Goal: Find specific fact: Find specific fact

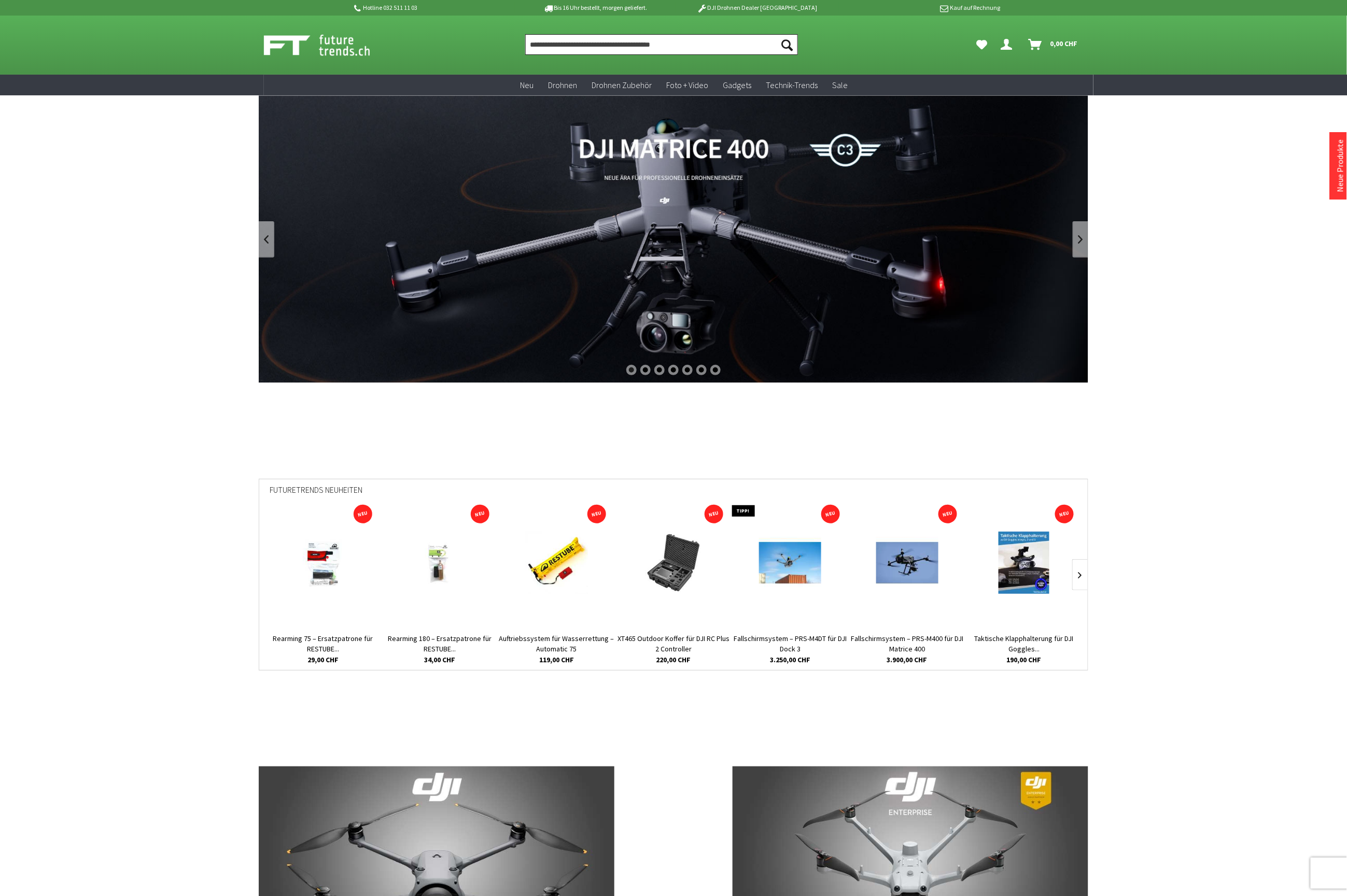
click at [564, 41] on input "Produkt, Marke, Kategorie, EAN, Artikelnummer…" at bounding box center [661, 45] width 272 height 21
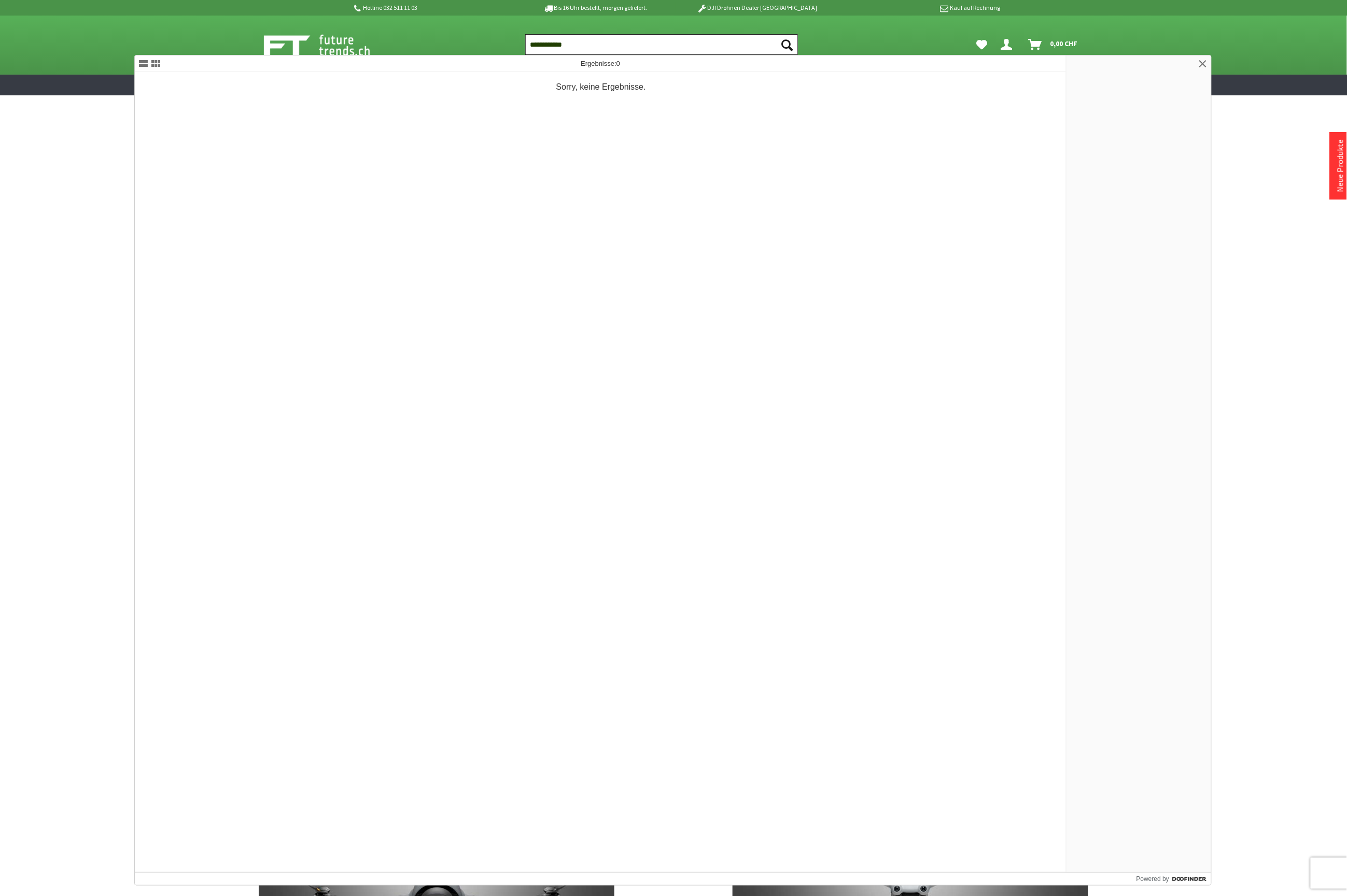
drag, startPoint x: 589, startPoint y: 44, endPoint x: 484, endPoint y: 33, distance: 105.6
click at [484, 33] on div "**********" at bounding box center [673, 45] width 829 height 59
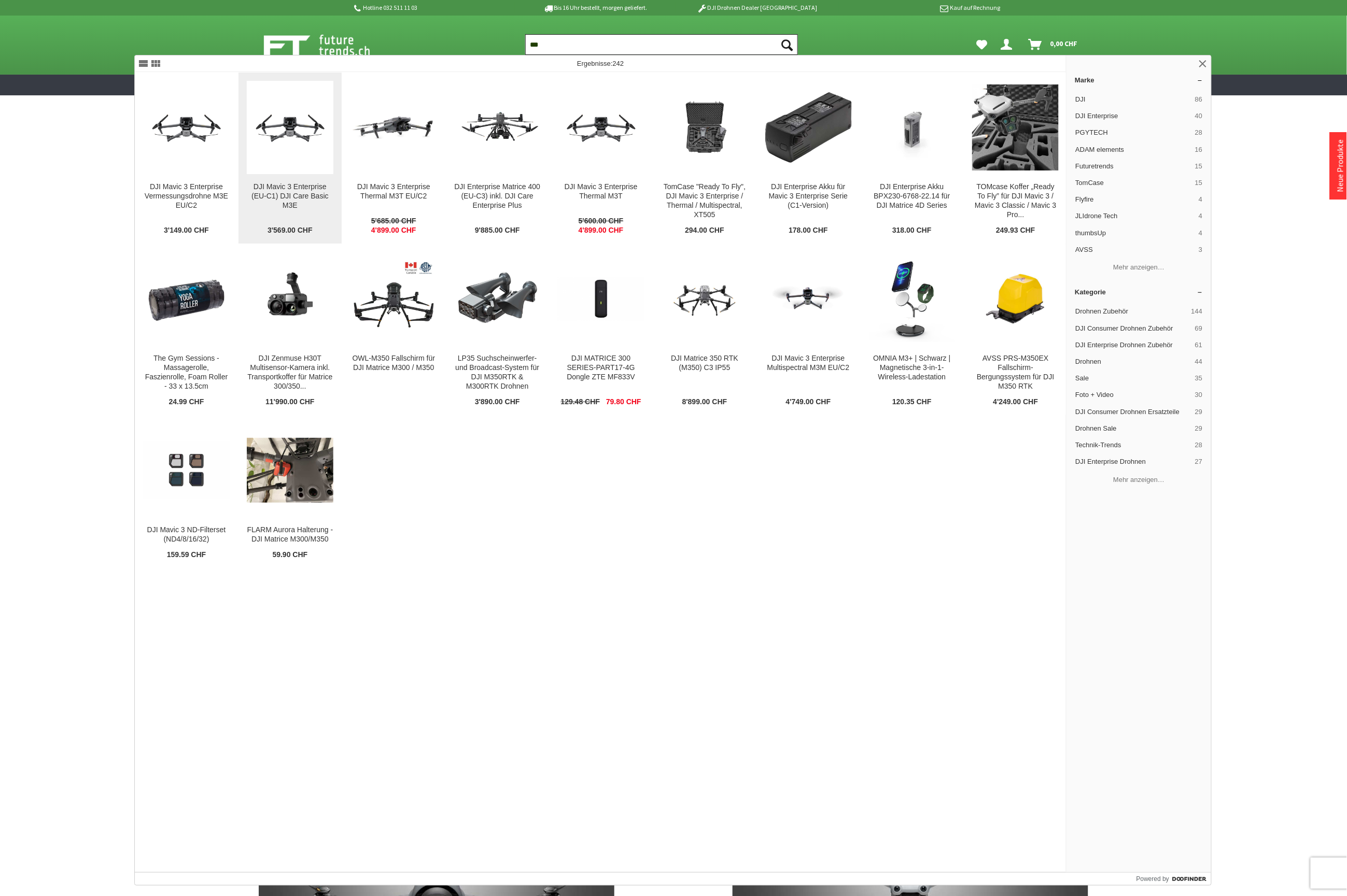
type input "***"
click at [297, 171] on figure at bounding box center [290, 127] width 86 height 93
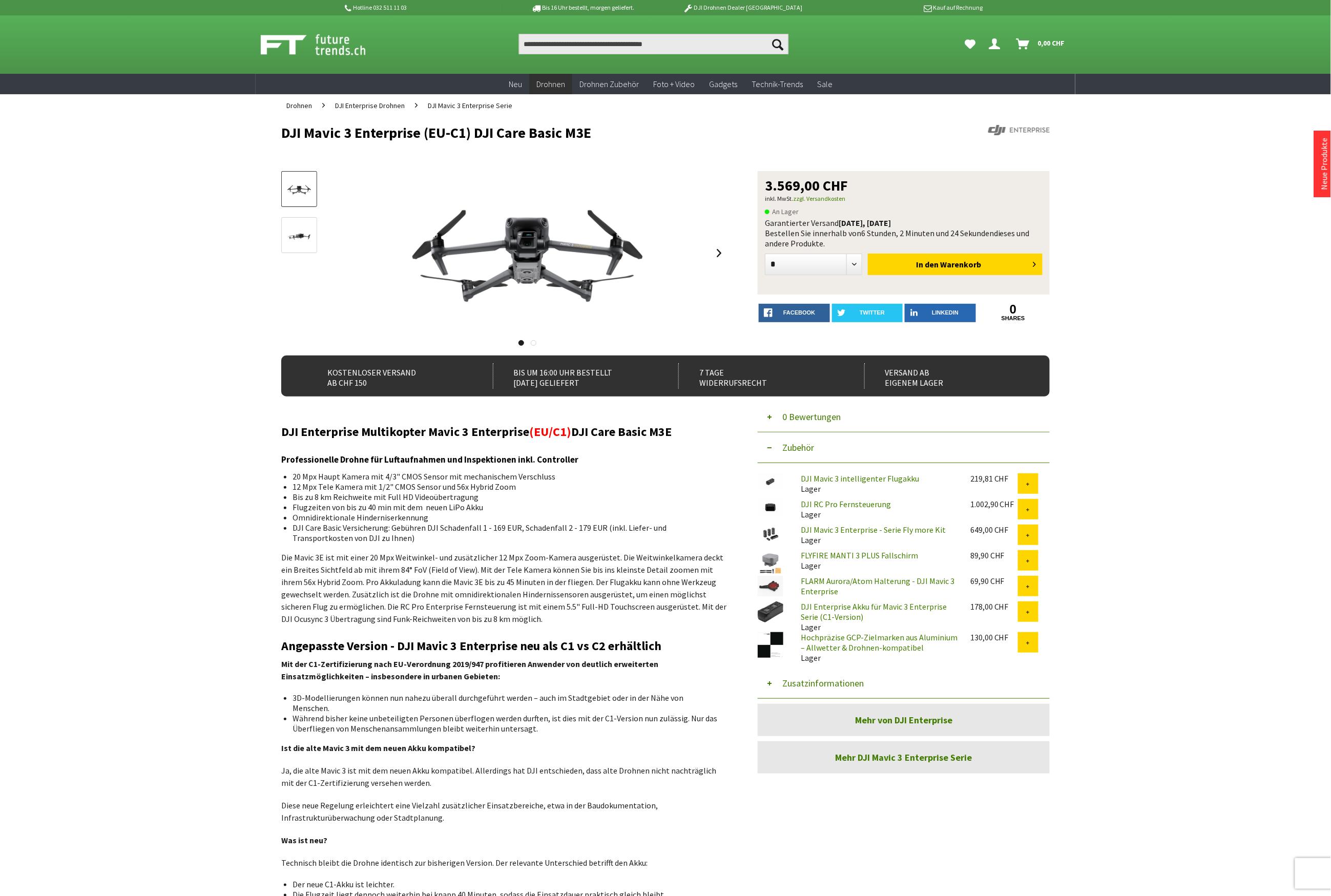
click at [845, 681] on button "Zusatzinformationen" at bounding box center [904, 683] width 292 height 31
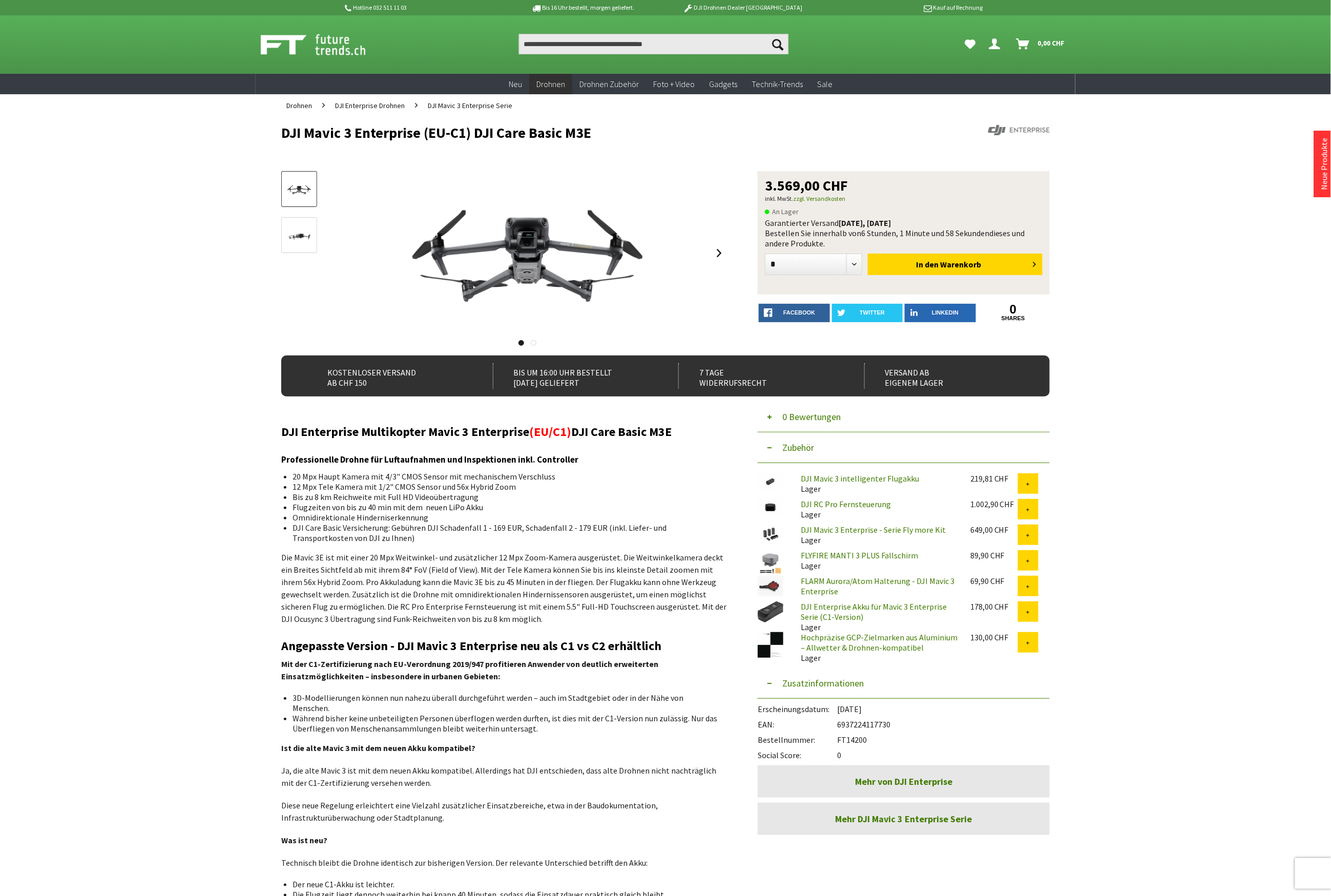
drag, startPoint x: 869, startPoint y: 740, endPoint x: 839, endPoint y: 743, distance: 30.1
click at [839, 743] on div "Bestellnummer: FT14200" at bounding box center [904, 737] width 292 height 15
copy div "FT14200"
click at [552, 46] on input "Produkt, Marke, Kategorie, EAN, Artikelnummer…" at bounding box center [653, 44] width 269 height 20
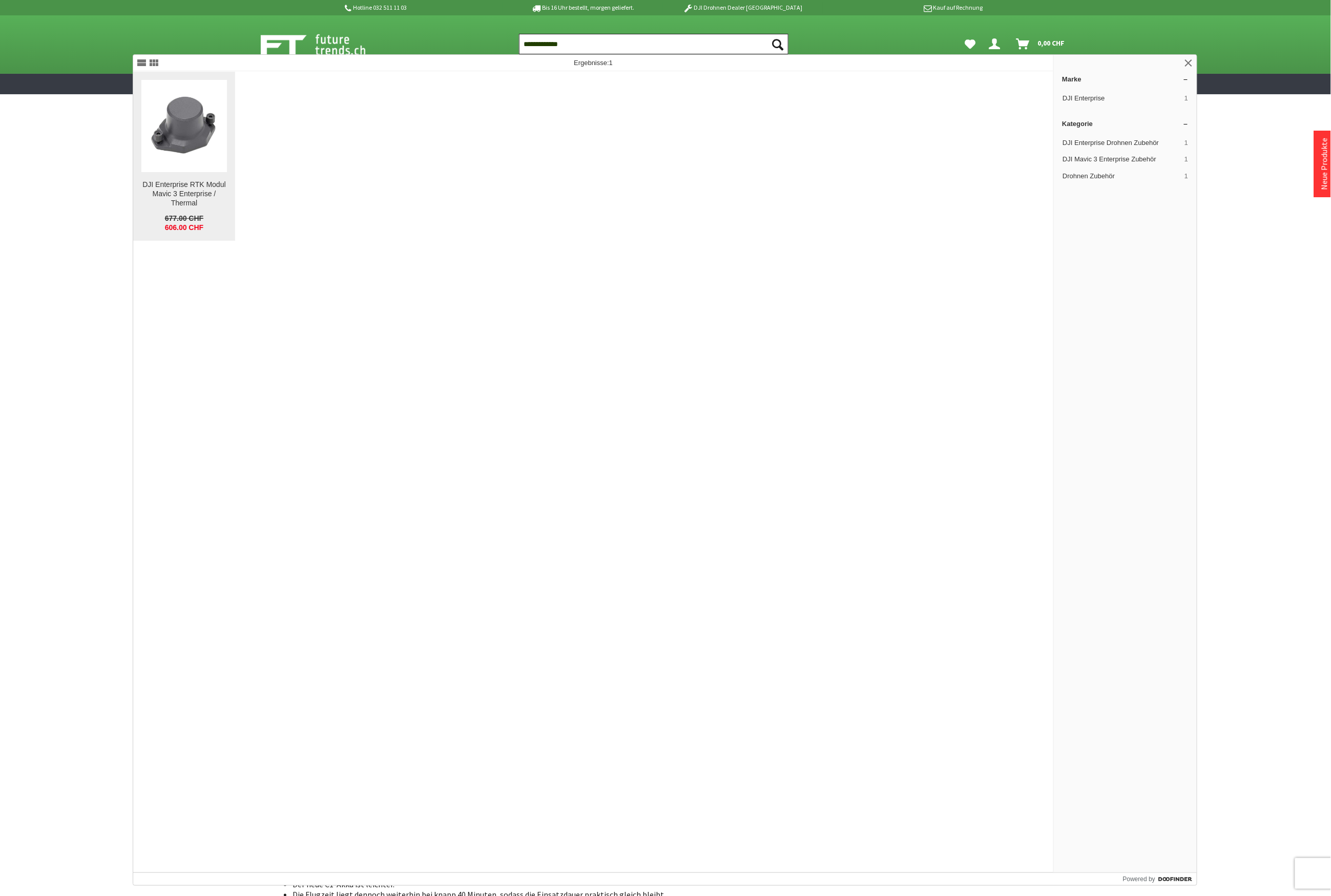
type input "**********"
click at [205, 169] on figure at bounding box center [184, 126] width 85 height 92
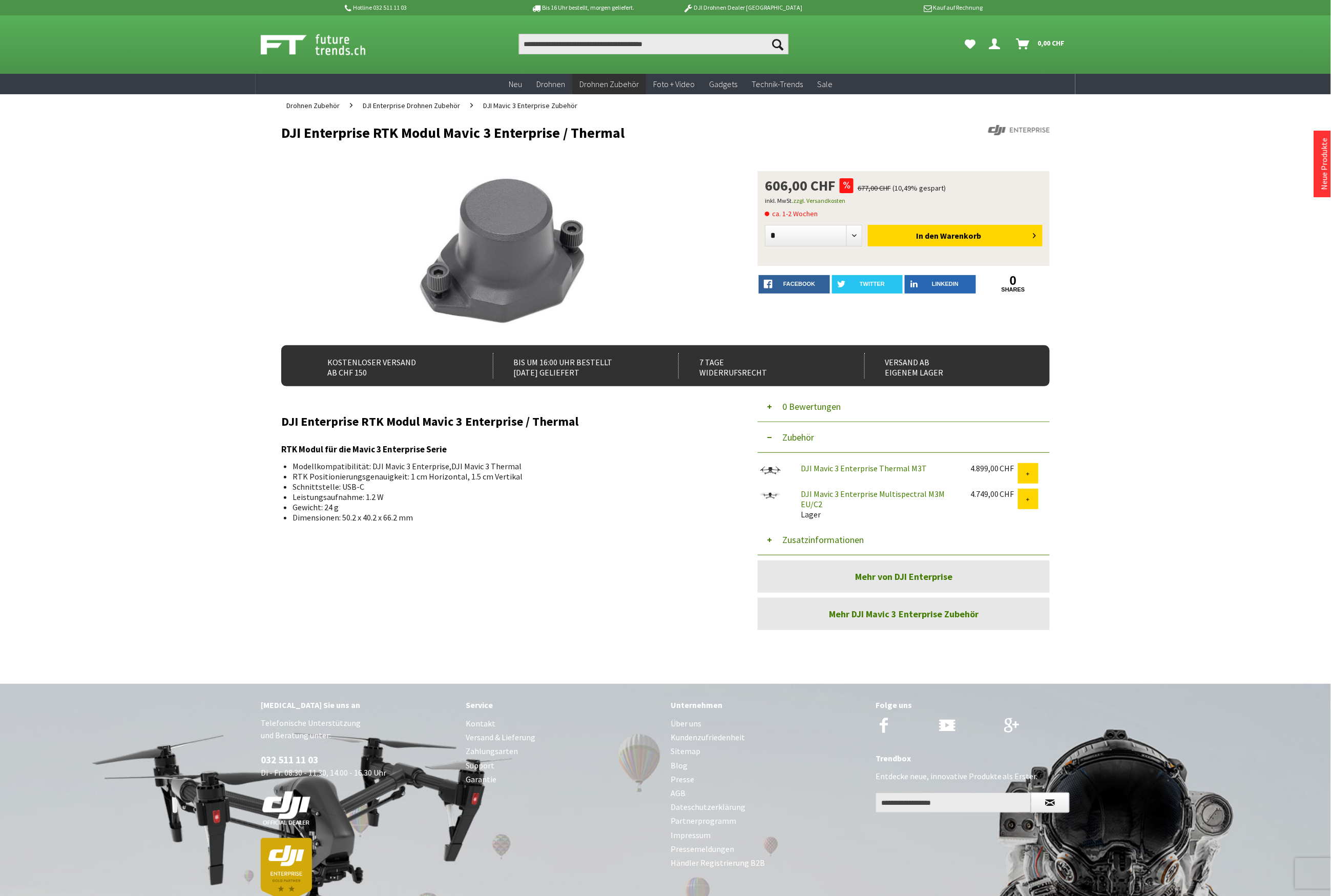
click at [839, 540] on button "Zusatzinformationen" at bounding box center [904, 540] width 292 height 31
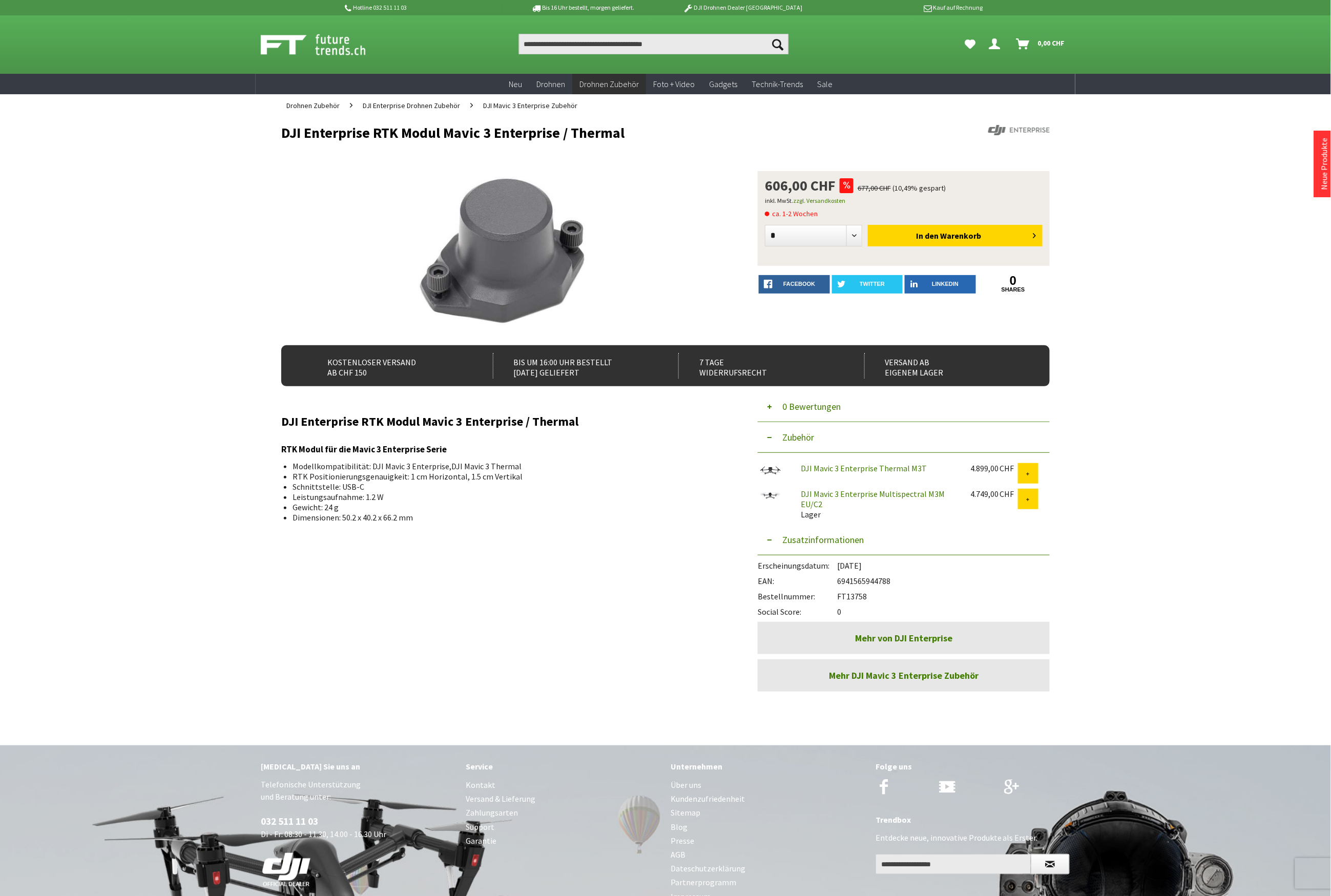
drag, startPoint x: 870, startPoint y: 598, endPoint x: 841, endPoint y: 596, distance: 29.1
click at [841, 596] on div "Bestellnummer: FT13758" at bounding box center [904, 593] width 292 height 15
copy div "FT13758"
click at [582, 49] on input "Produkt, Marke, Kategorie, EAN, Artikelnummer…" at bounding box center [653, 44] width 269 height 20
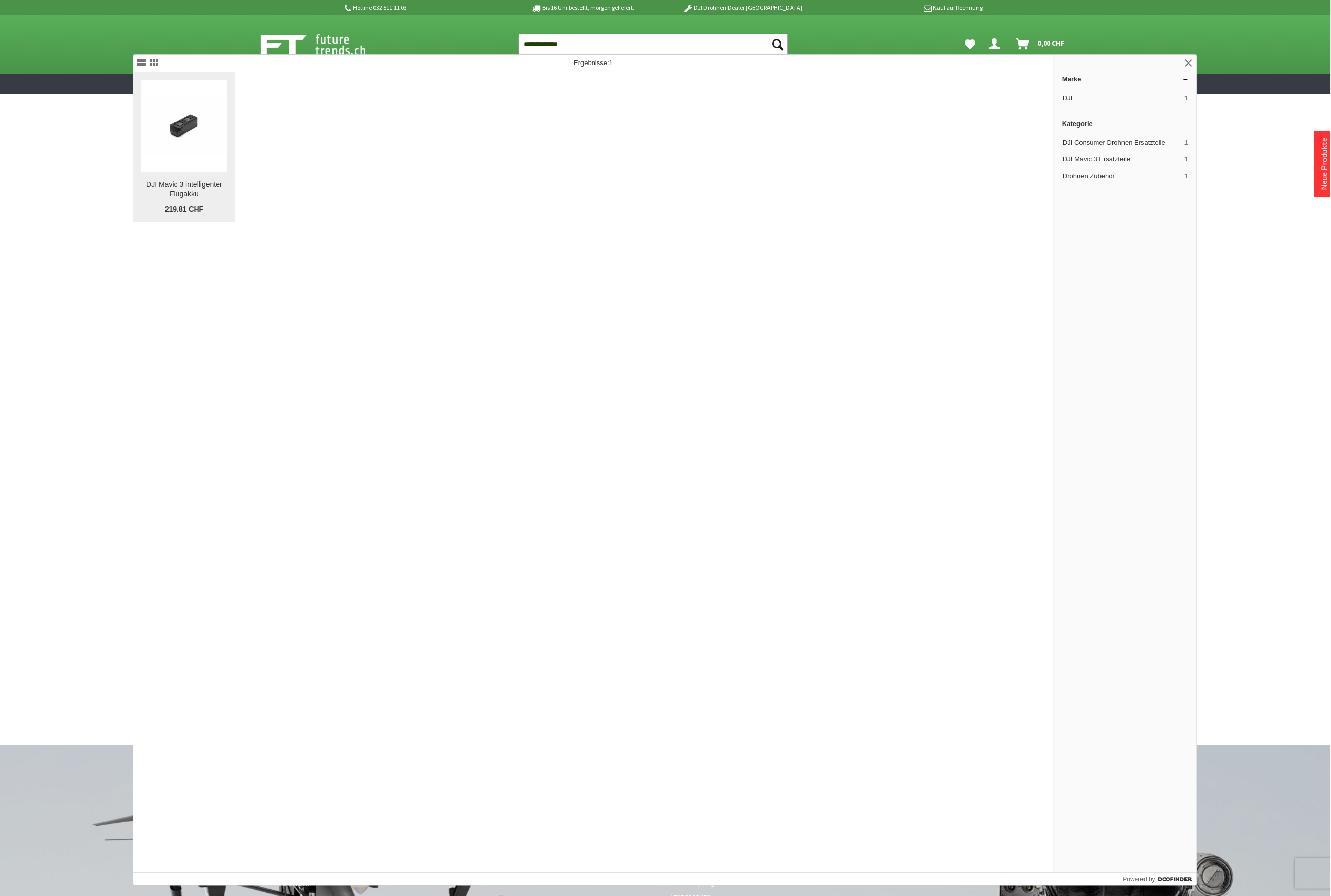
type input "**********"
click at [202, 127] on img at bounding box center [184, 126] width 85 height 57
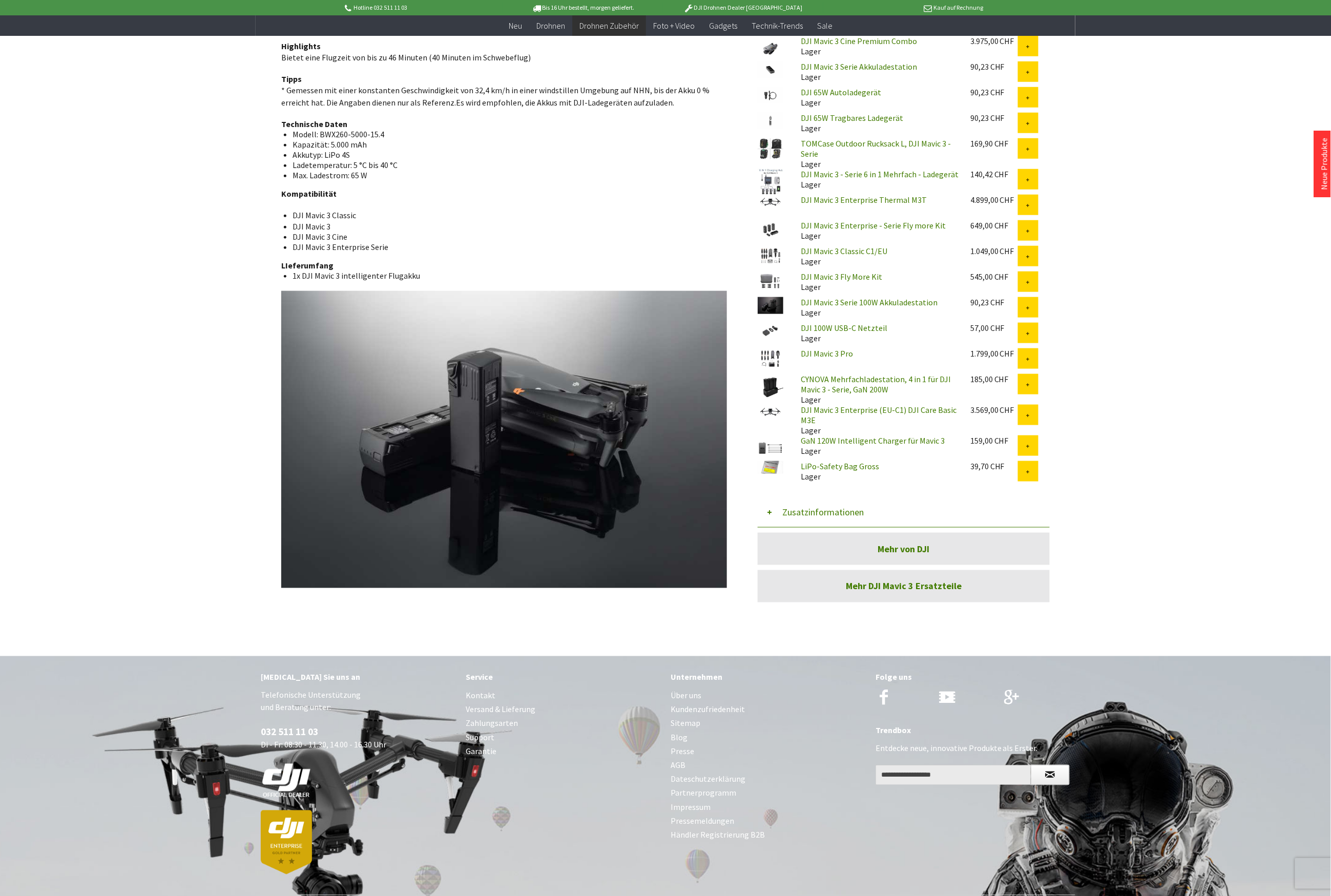
scroll to position [483, 0]
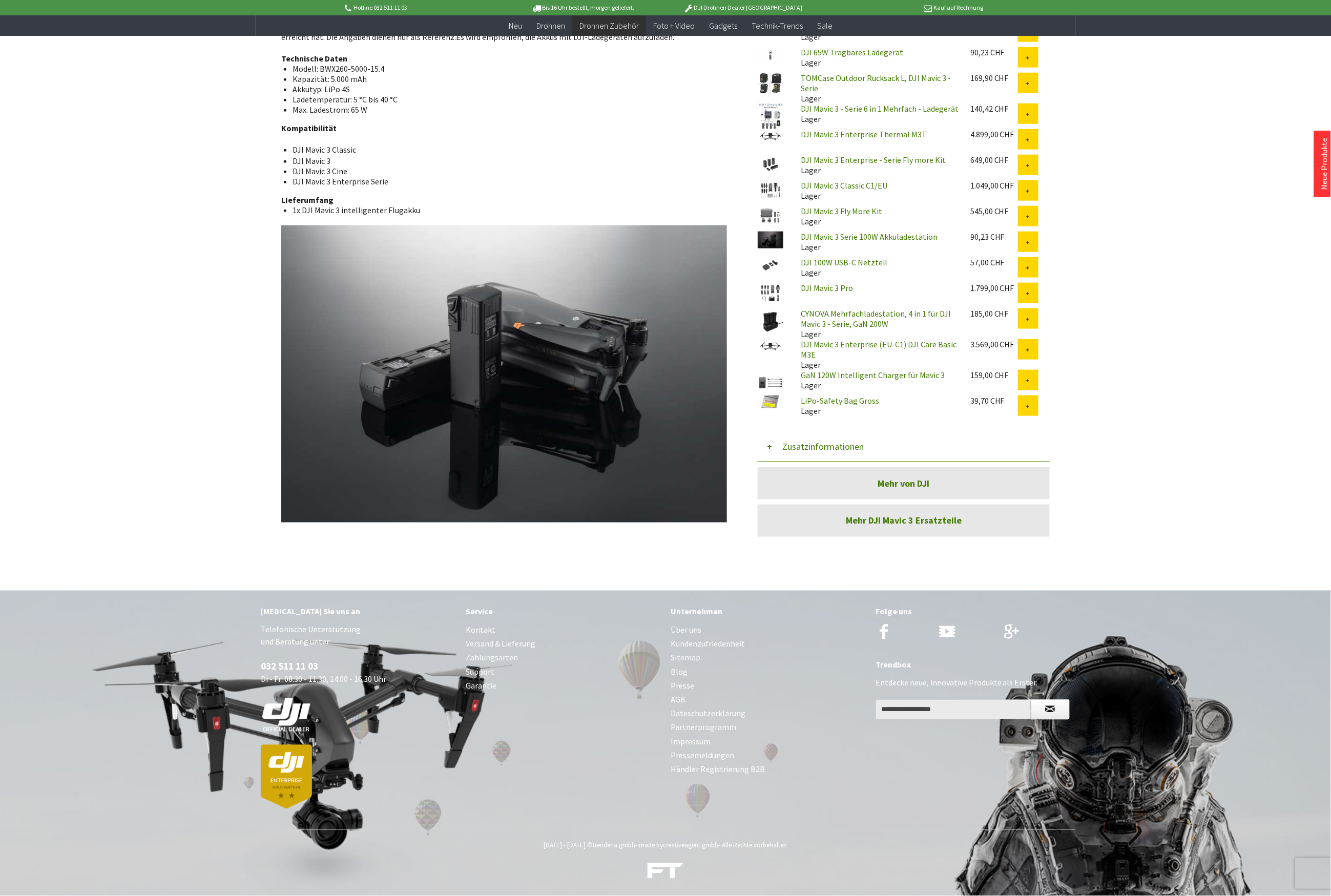
click at [798, 443] on button "Zusatzinformationen" at bounding box center [904, 447] width 292 height 31
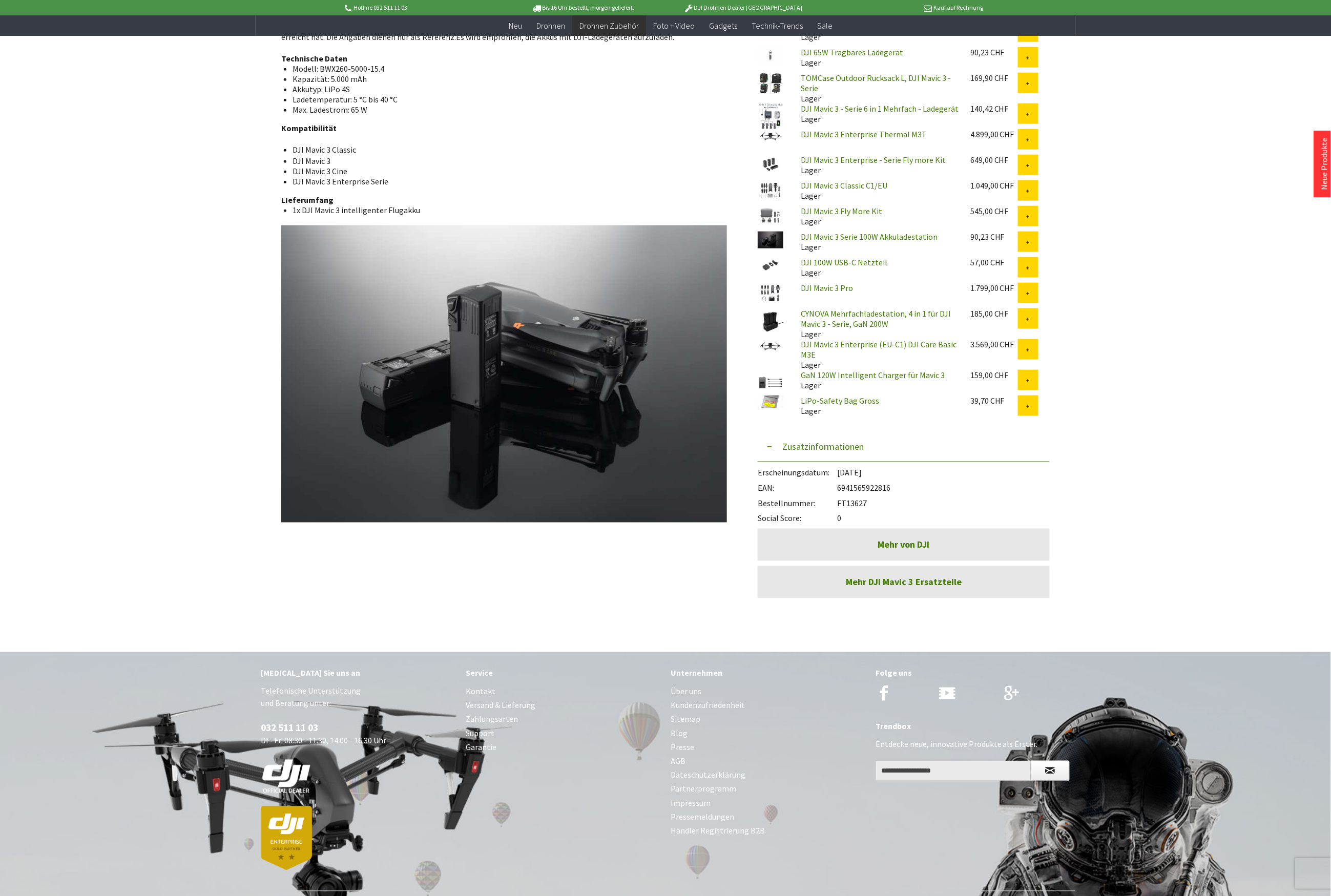
drag, startPoint x: 871, startPoint y: 505, endPoint x: 839, endPoint y: 503, distance: 32.1
click at [839, 503] on div "Bestellnummer: FT13627" at bounding box center [904, 500] width 292 height 15
copy div "FT13627"
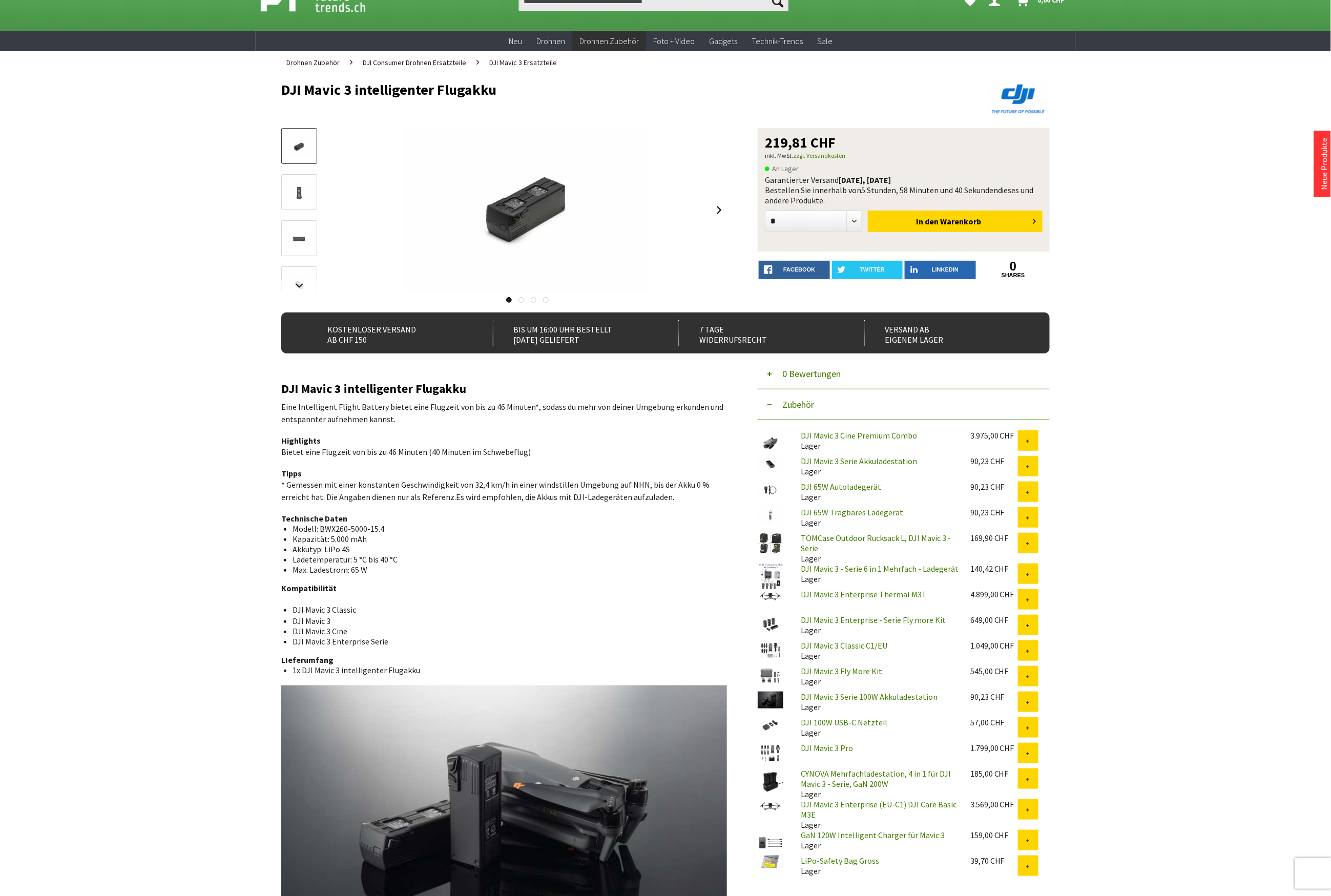
scroll to position [0, 0]
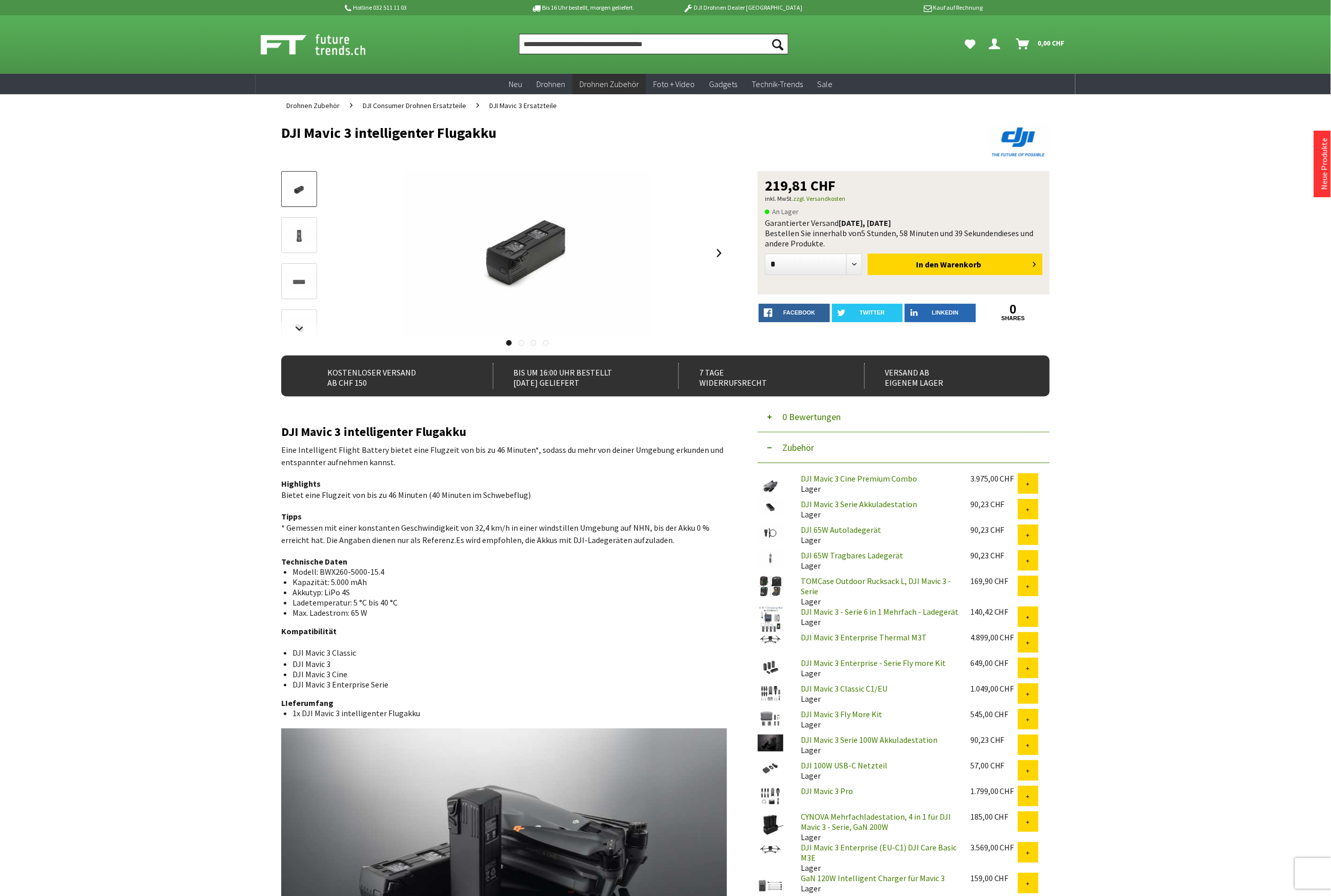
click at [568, 41] on input "Produkt, Marke, Kategorie, EAN, Artikelnummer…" at bounding box center [653, 44] width 269 height 20
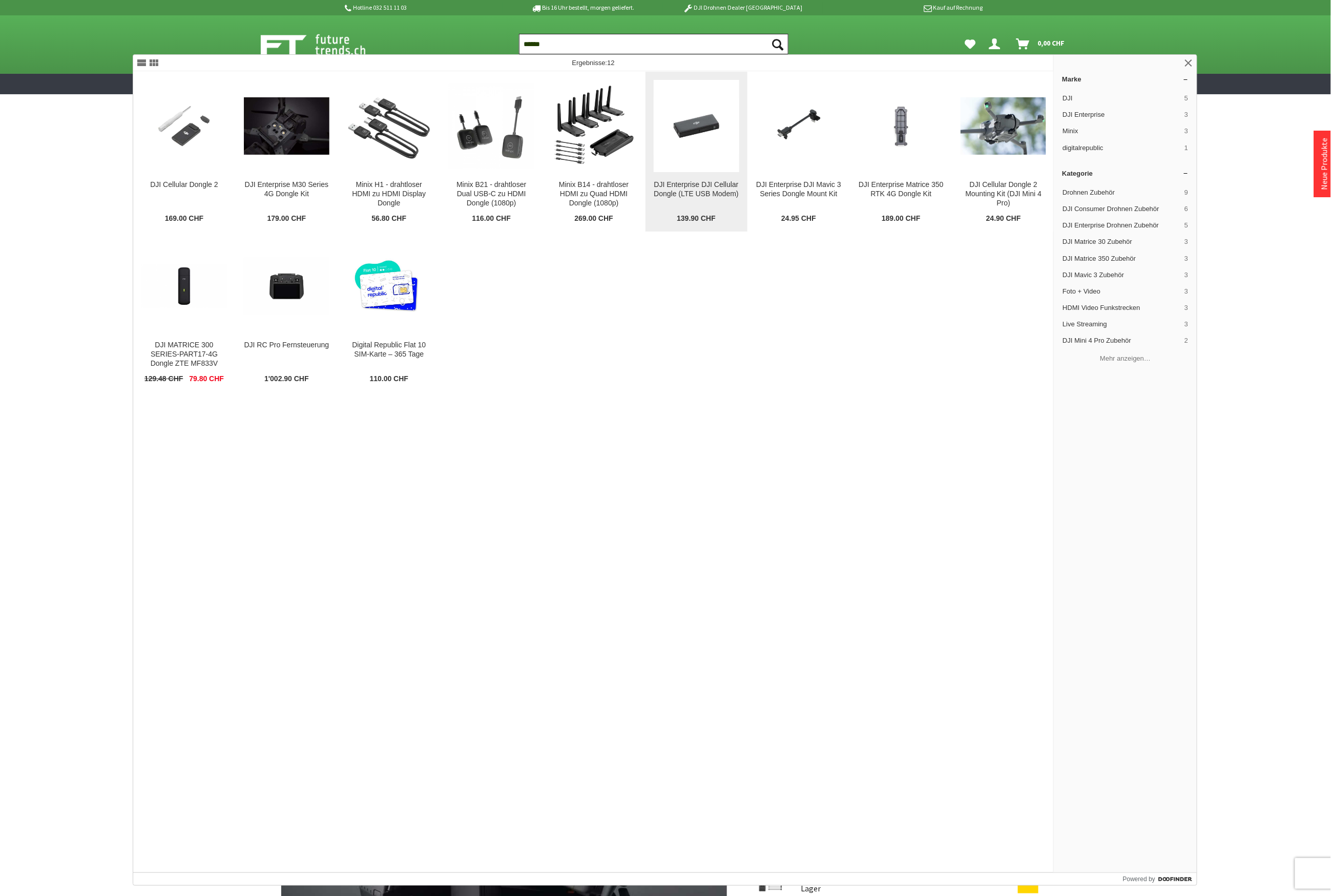
type input "******"
click at [699, 184] on div "DJI Enterprise DJI Cellular Dongle (LTE USB Modem)" at bounding box center [696, 189] width 85 height 19
click at [691, 170] on figure at bounding box center [696, 126] width 85 height 92
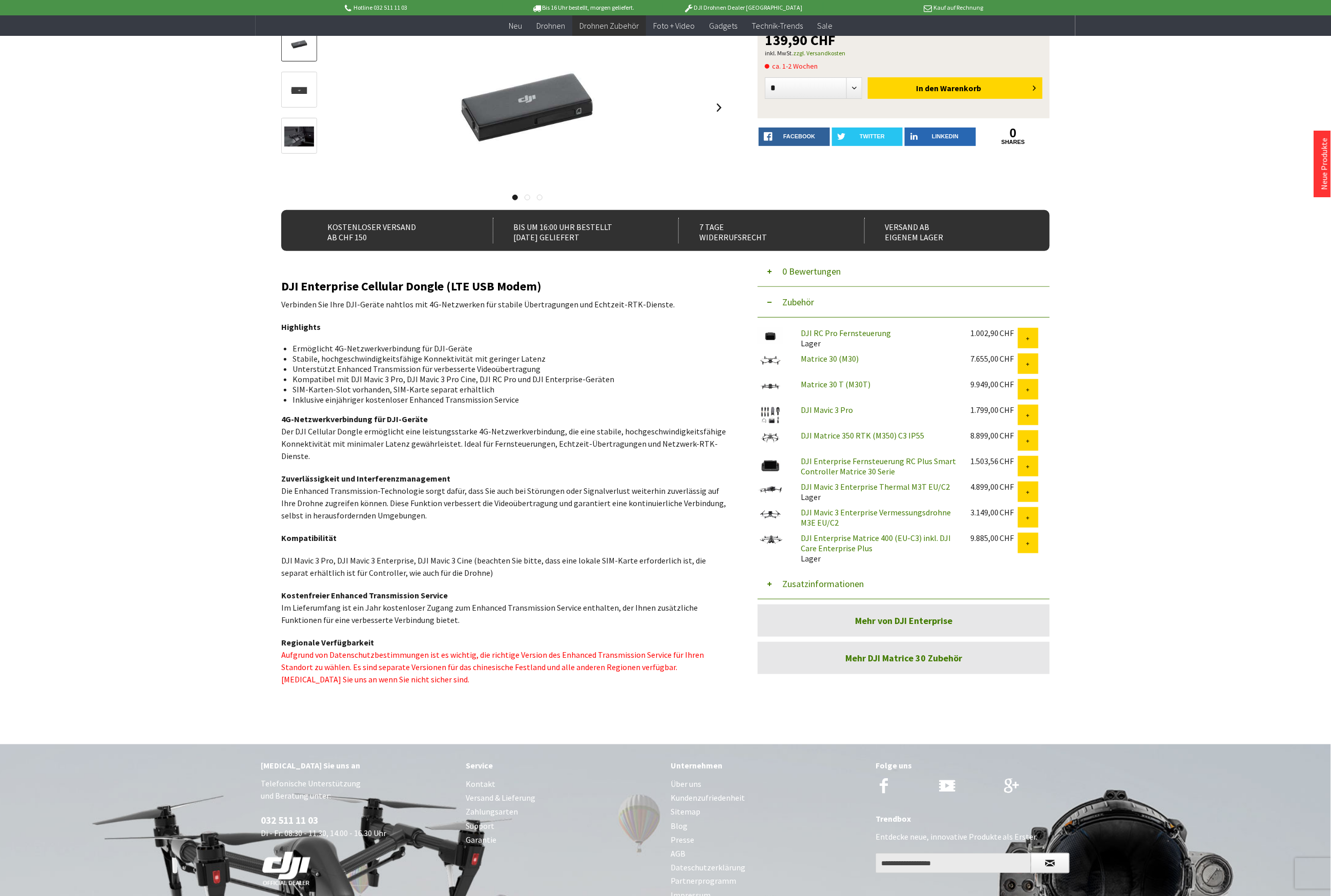
scroll to position [136, 0]
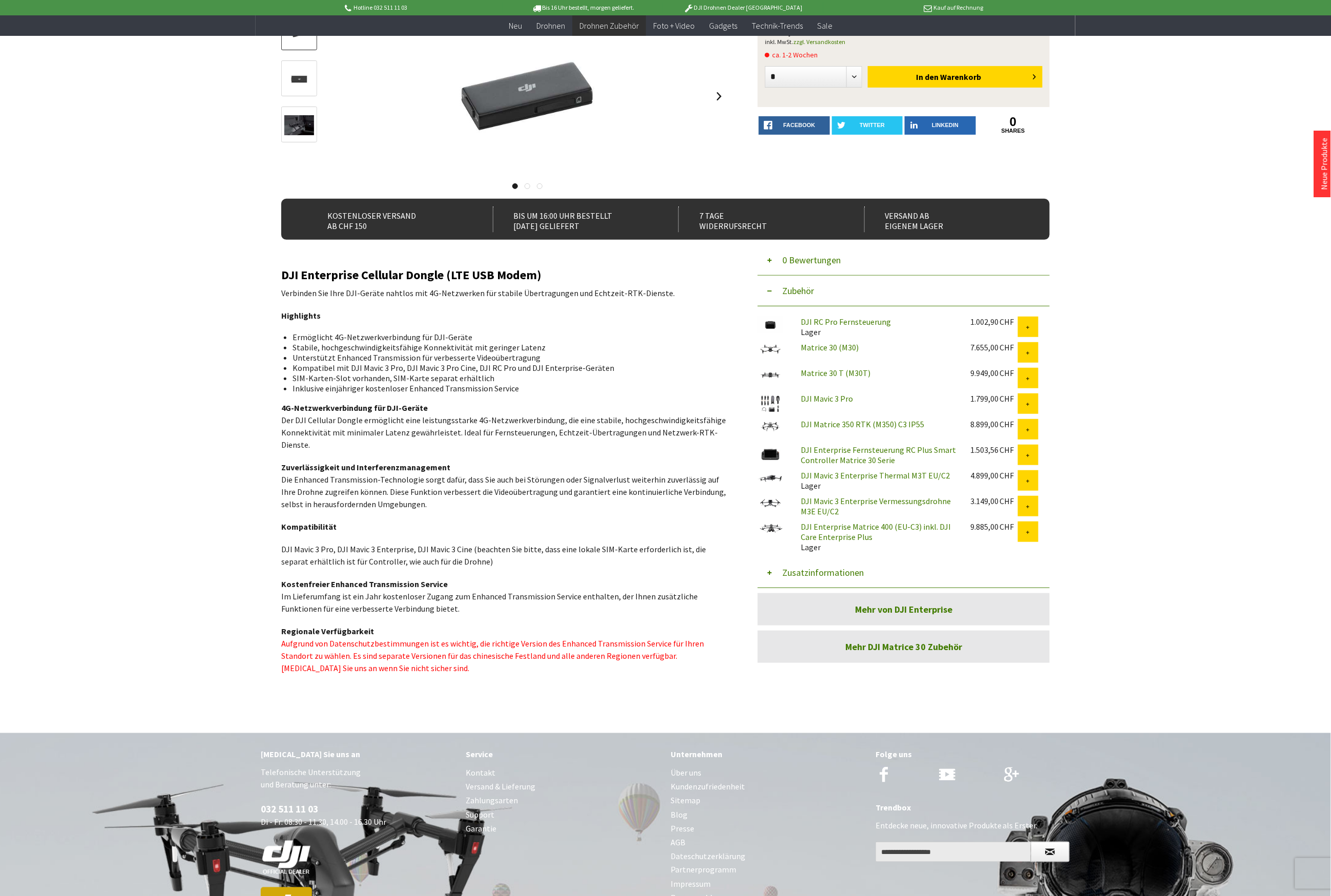
click at [814, 572] on button "Zusatzinformationen" at bounding box center [904, 572] width 292 height 31
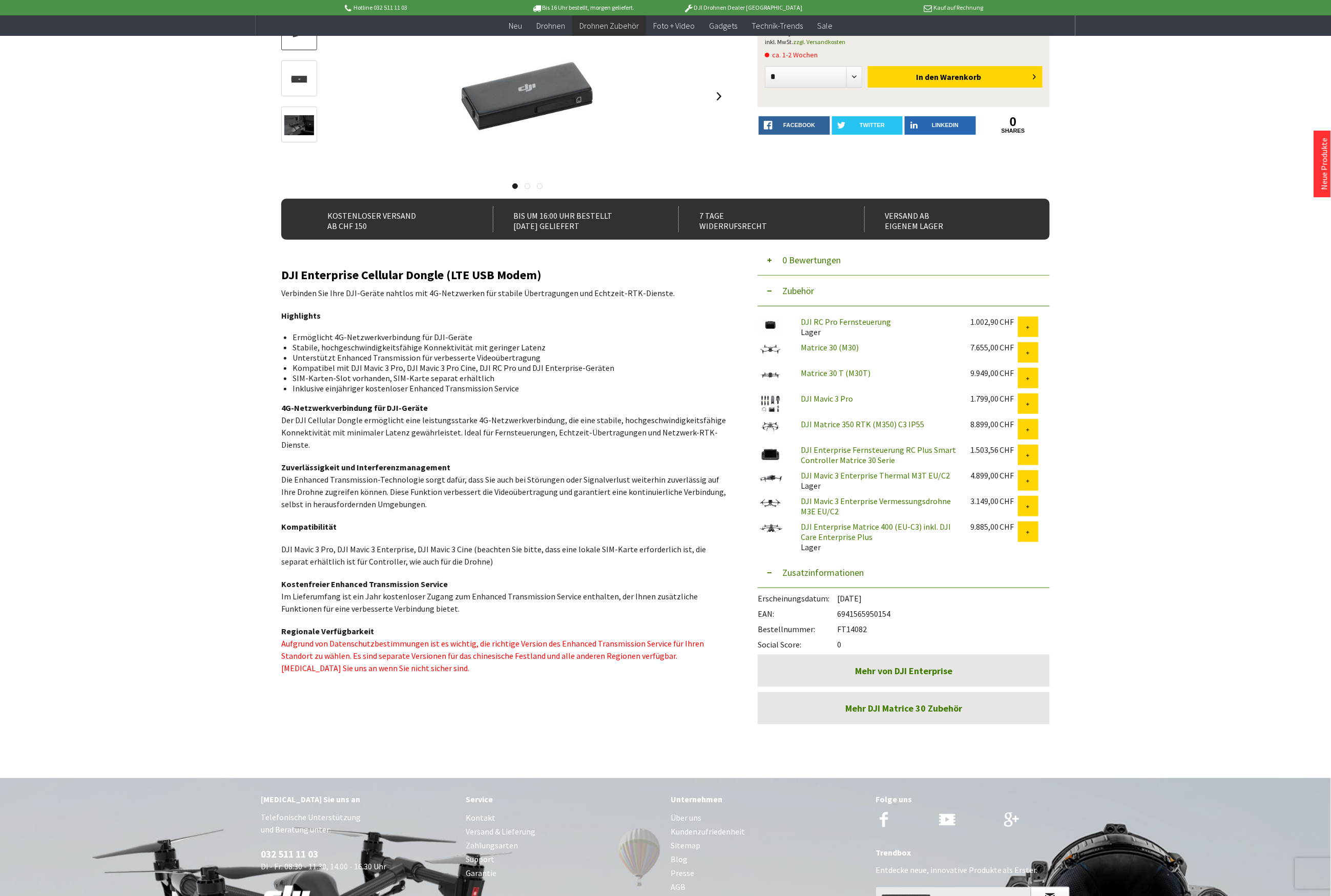
drag, startPoint x: 869, startPoint y: 630, endPoint x: 838, endPoint y: 628, distance: 31.1
click at [838, 628] on div "Bestellnummer: FT14082" at bounding box center [904, 626] width 292 height 15
copy div "FT14082"
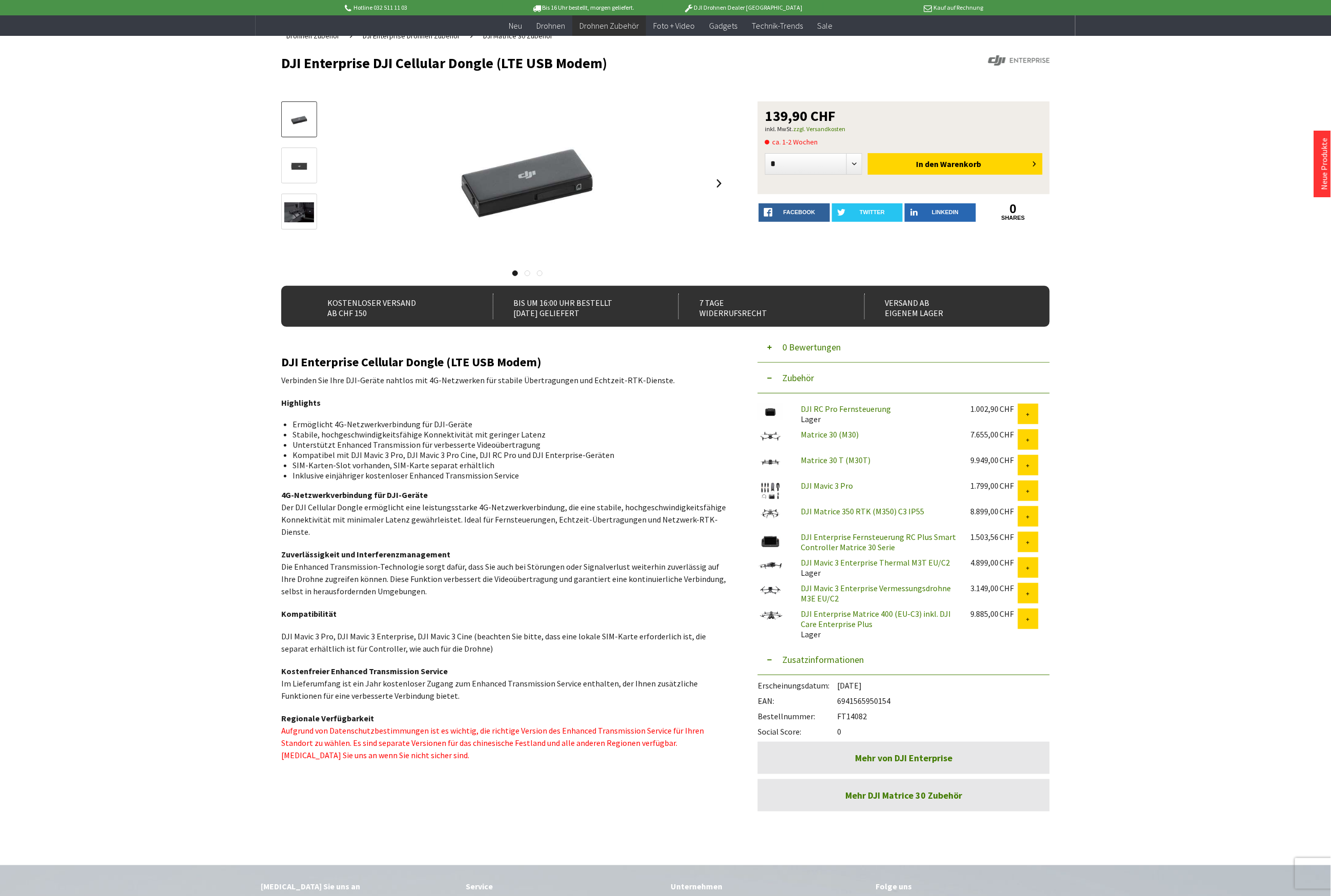
scroll to position [0, 0]
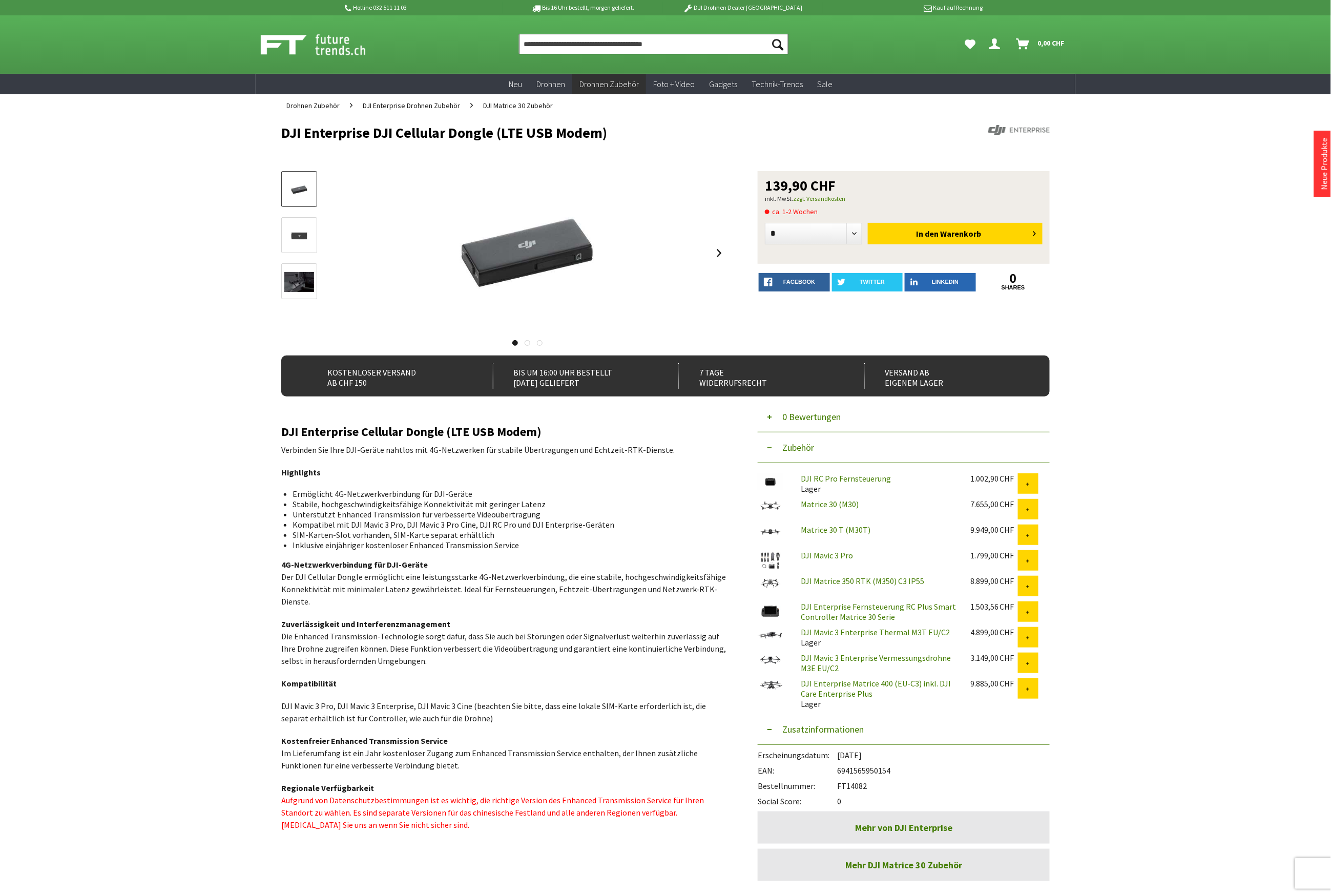
click at [534, 48] on input "Produkt, Marke, Kategorie, EAN, Artikelnummer…" at bounding box center [653, 44] width 269 height 20
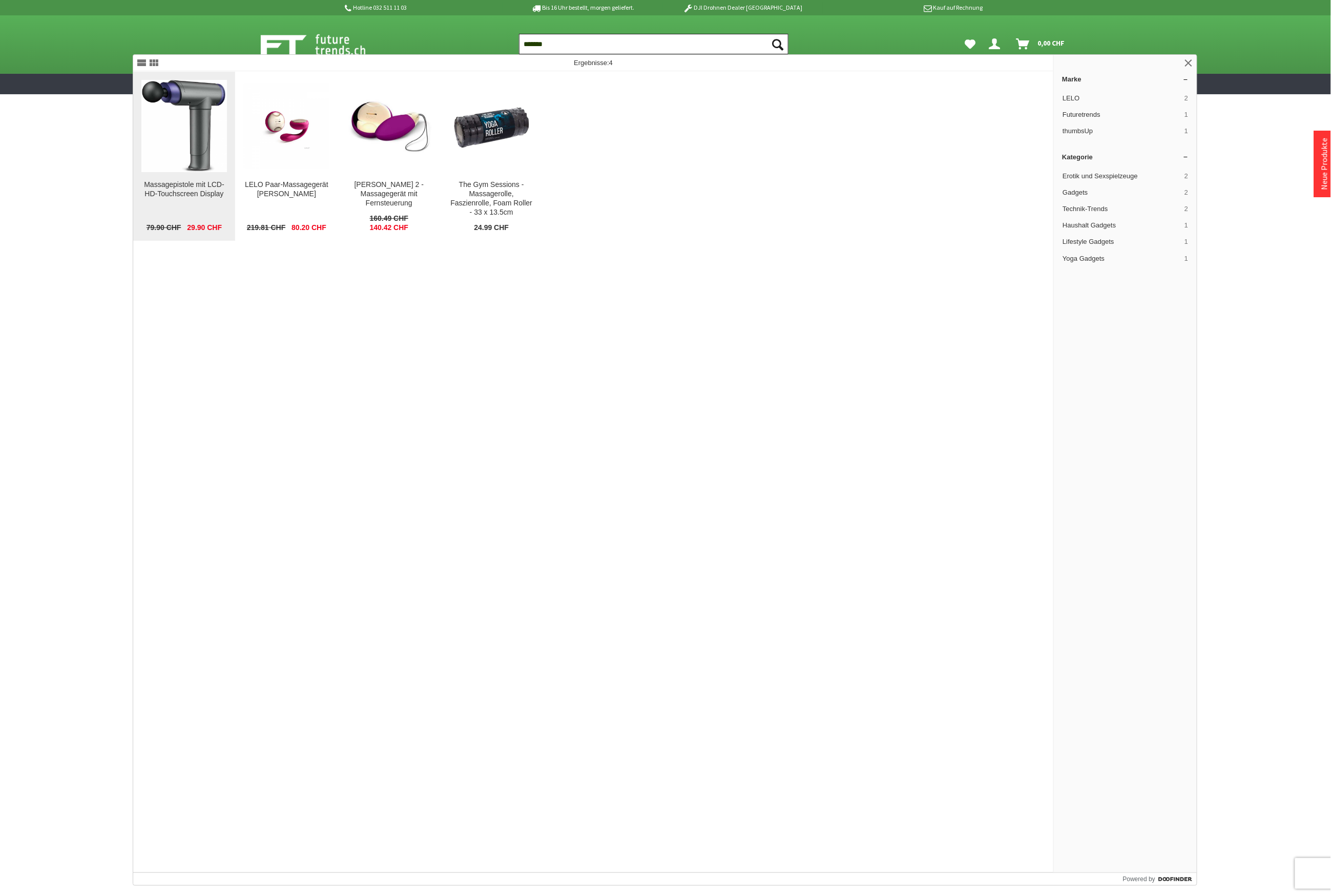
type input "*******"
click at [219, 149] on img at bounding box center [184, 126] width 84 height 92
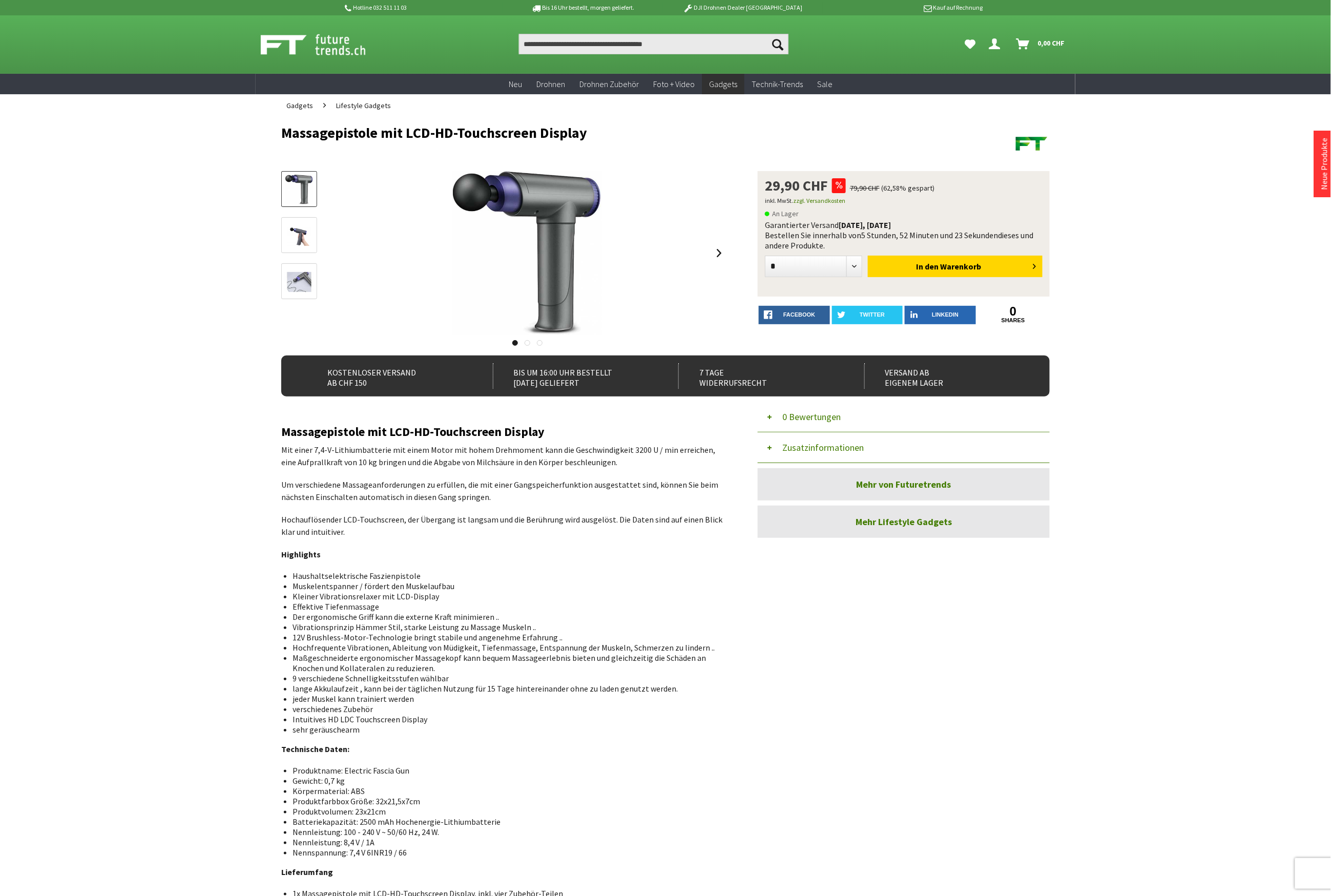
click at [810, 450] on button "Zusatzinformationen" at bounding box center [904, 447] width 292 height 31
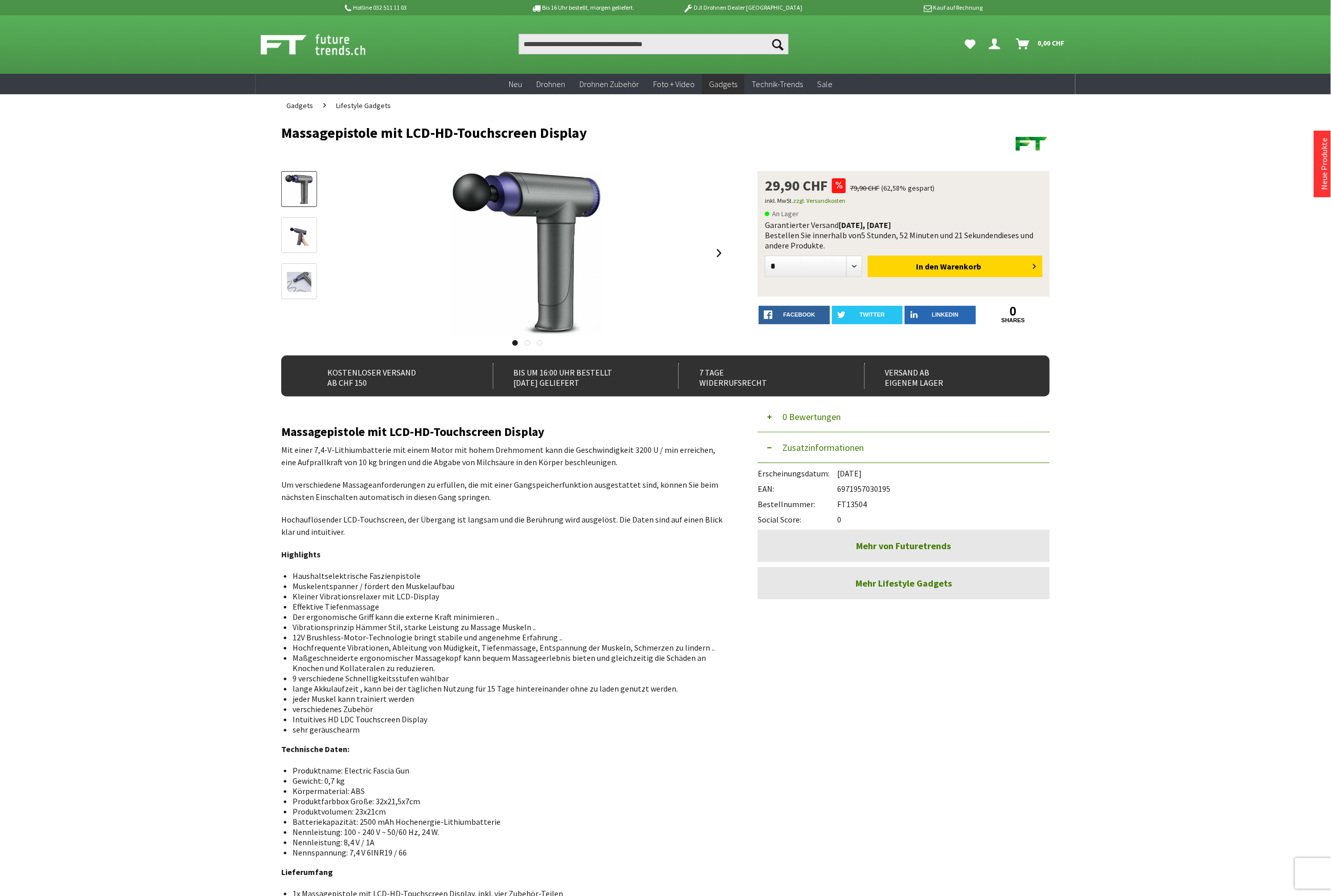
drag, startPoint x: 871, startPoint y: 505, endPoint x: 841, endPoint y: 502, distance: 30.1
click at [841, 502] on div "Bestellnummer: FT13504" at bounding box center [904, 501] width 292 height 15
copy div "FT13504"
click at [587, 46] on input "Produkt, Marke, Kategorie, EAN, Artikelnummer…" at bounding box center [653, 44] width 269 height 20
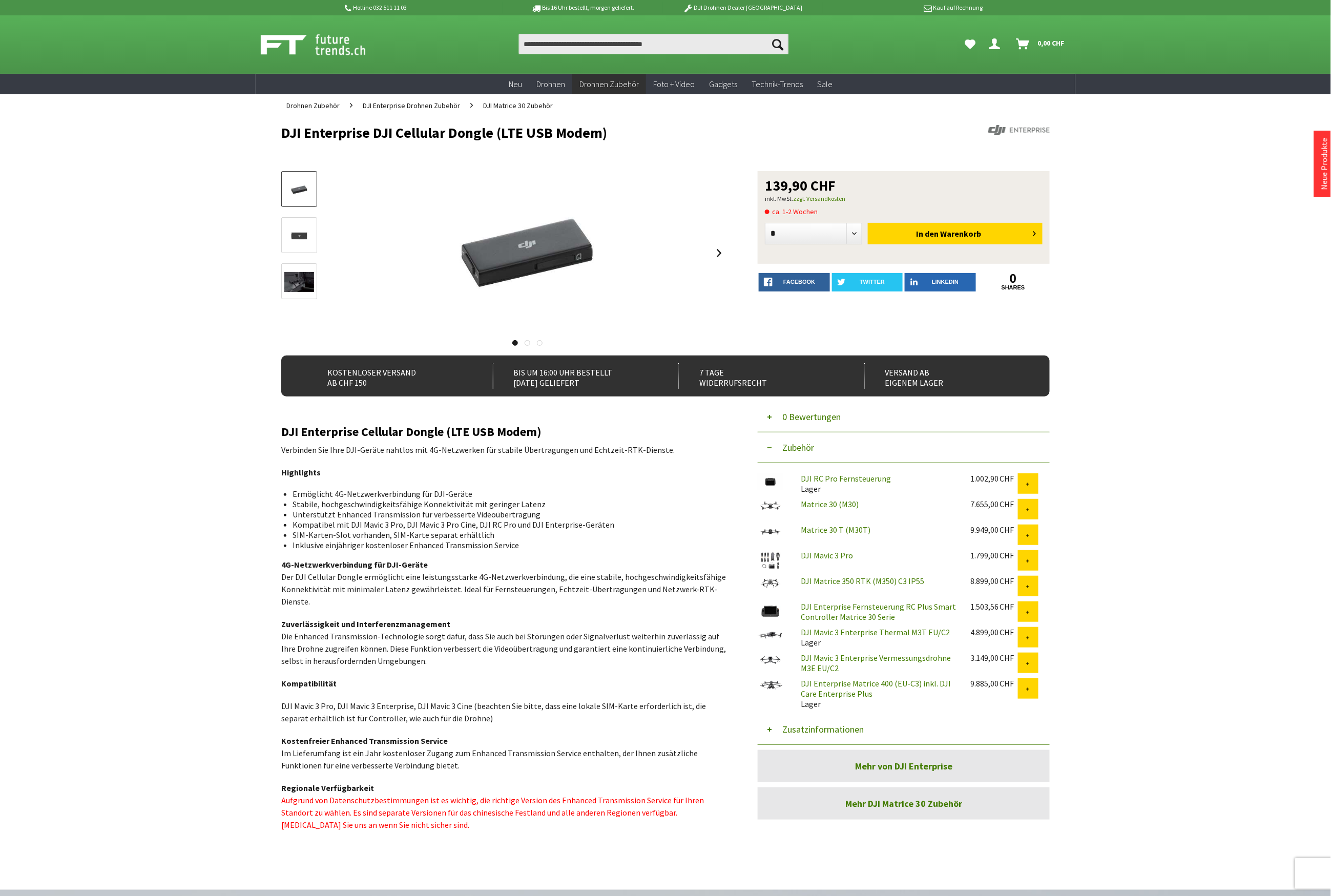
click at [831, 731] on button "Zusatzinformationen" at bounding box center [904, 730] width 292 height 31
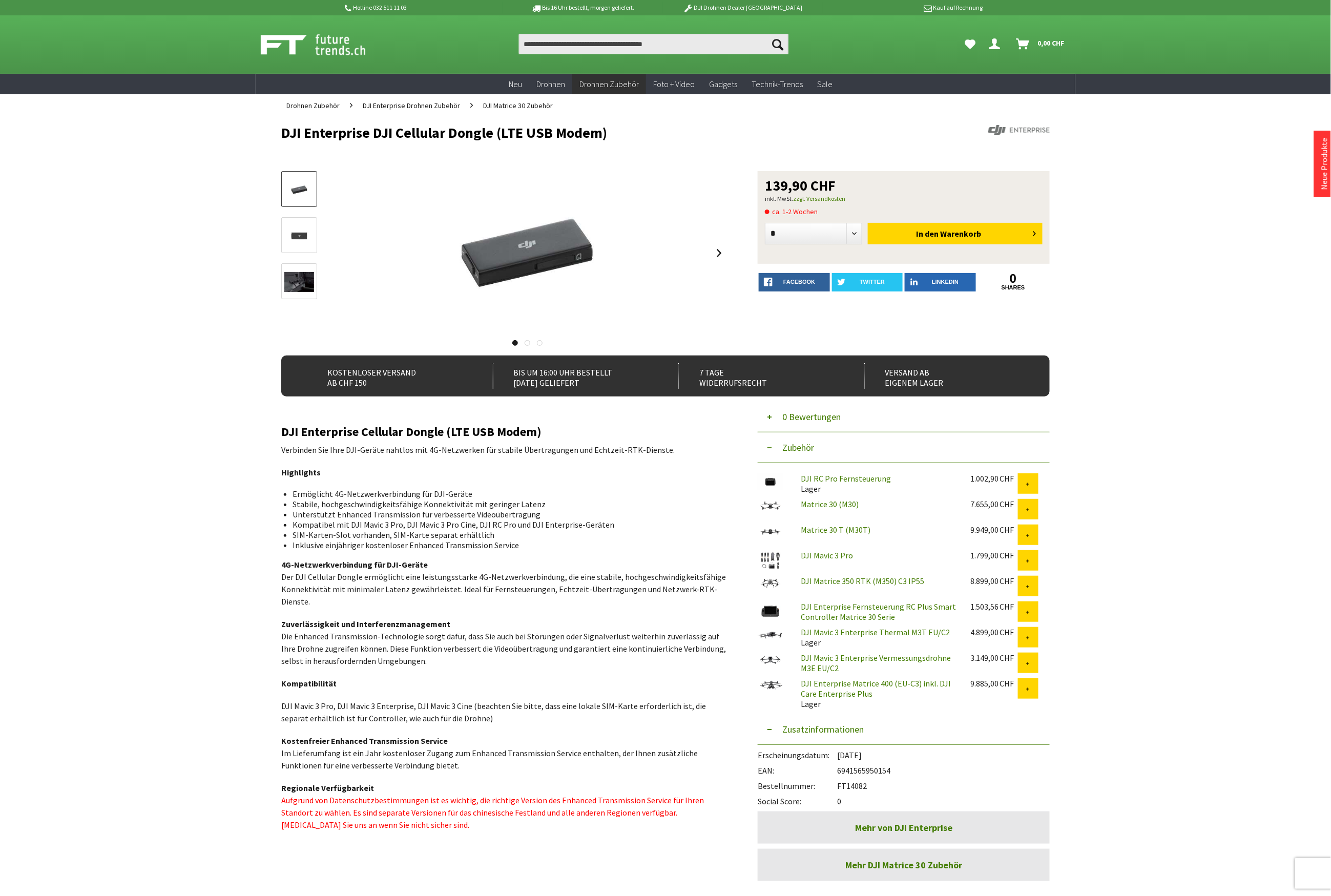
drag, startPoint x: 896, startPoint y: 774, endPoint x: 838, endPoint y: 764, distance: 58.9
click at [838, 764] on div "EAN: 6941565950154" at bounding box center [904, 768] width 292 height 15
copy div "6941565950154"
